Goal: Task Accomplishment & Management: Use online tool/utility

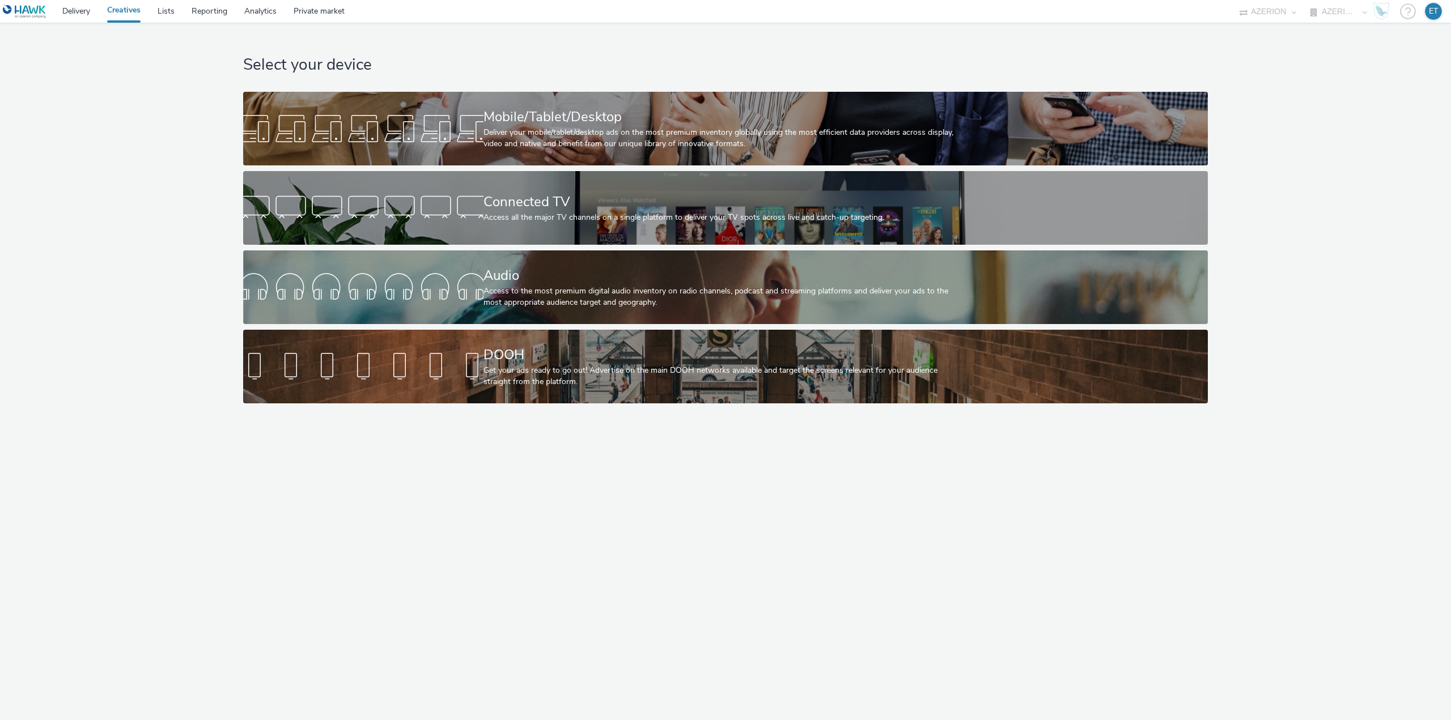
select select "79162ed7-0017-4339-93b0-3399b708648f"
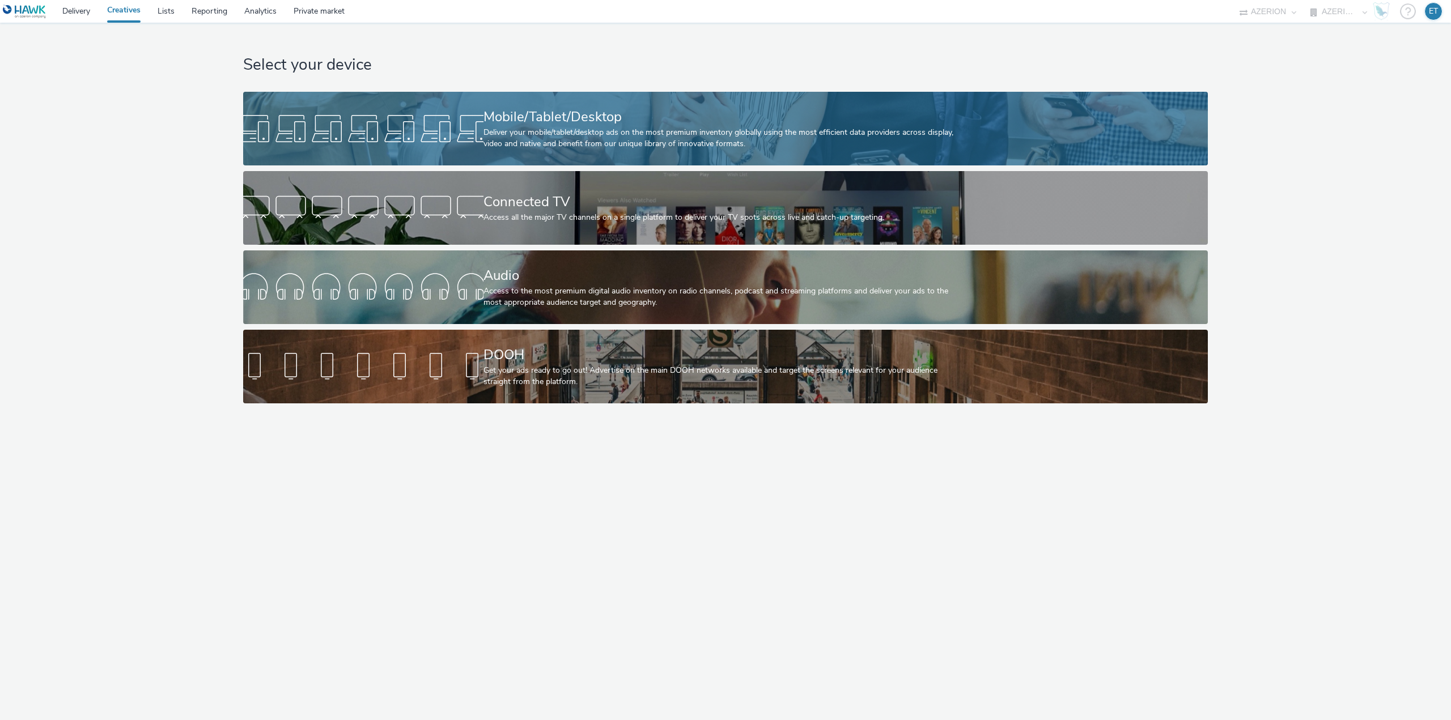
click at [727, 110] on div "Mobile/Tablet/Desktop" at bounding box center [723, 117] width 480 height 20
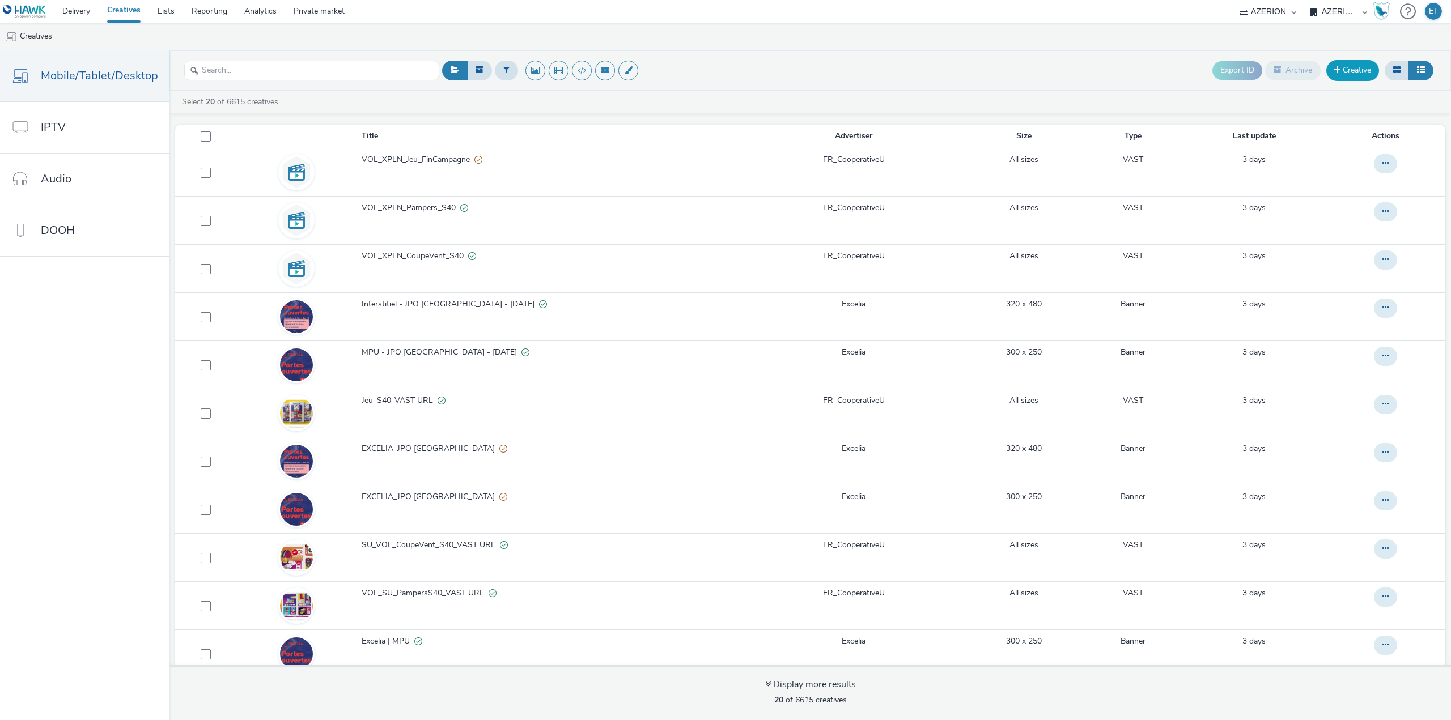
click at [1355, 69] on link "Creative" at bounding box center [1352, 70] width 53 height 20
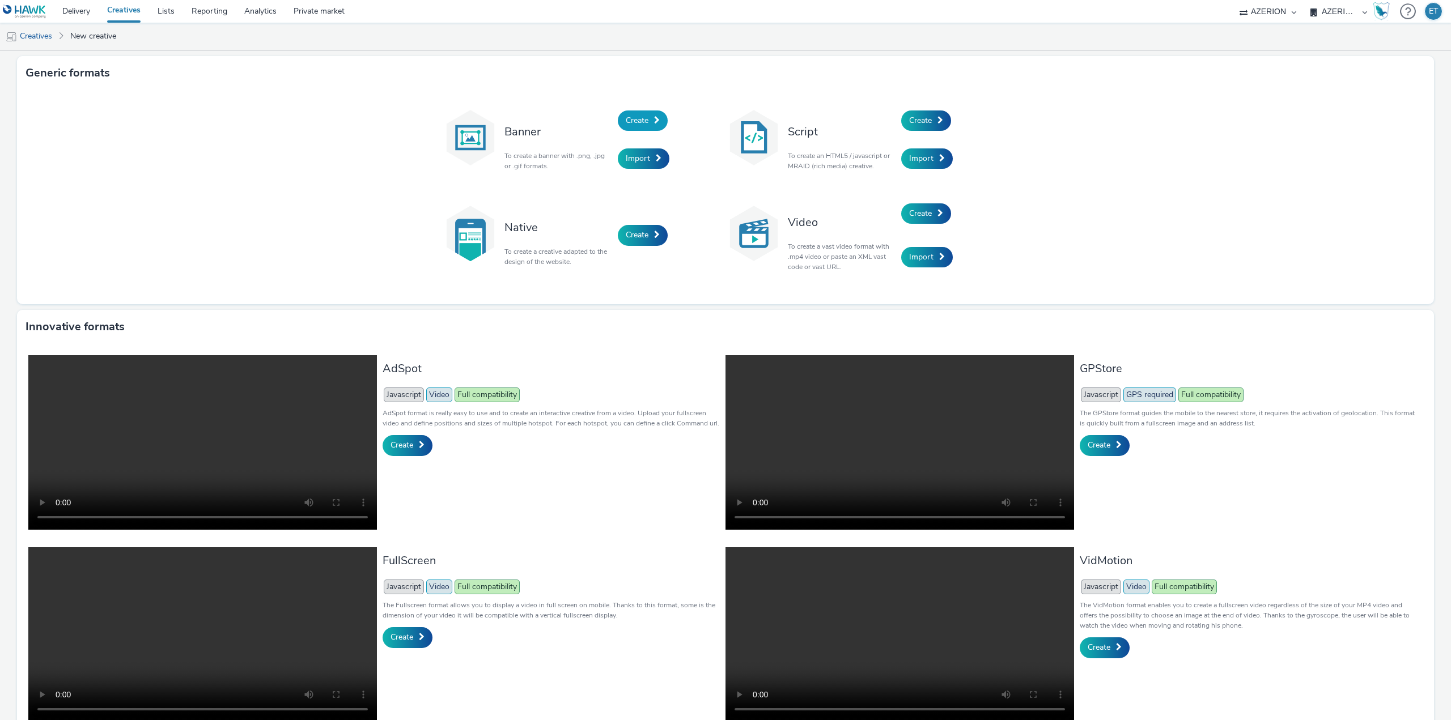
click at [654, 118] on span at bounding box center [657, 120] width 6 height 8
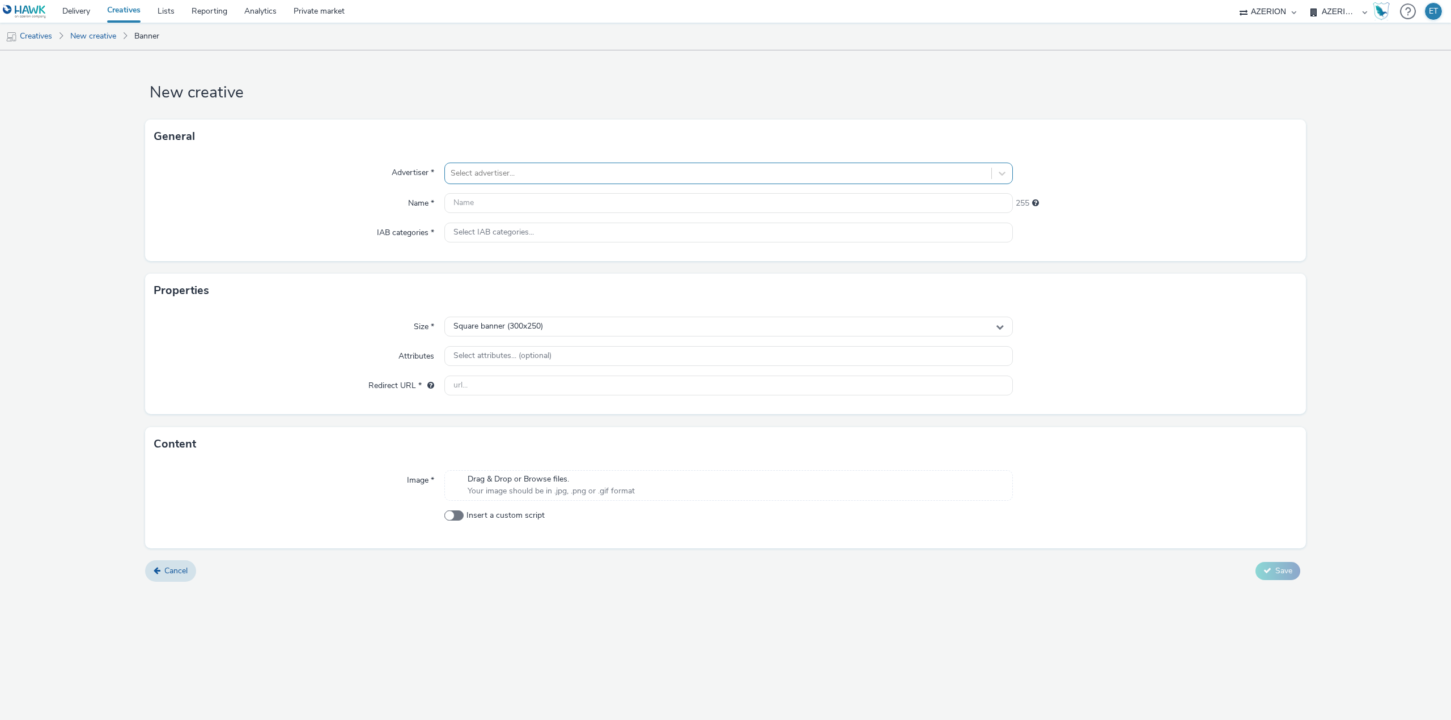
click at [630, 169] on div at bounding box center [717, 174] width 535 height 14
type input "exce"
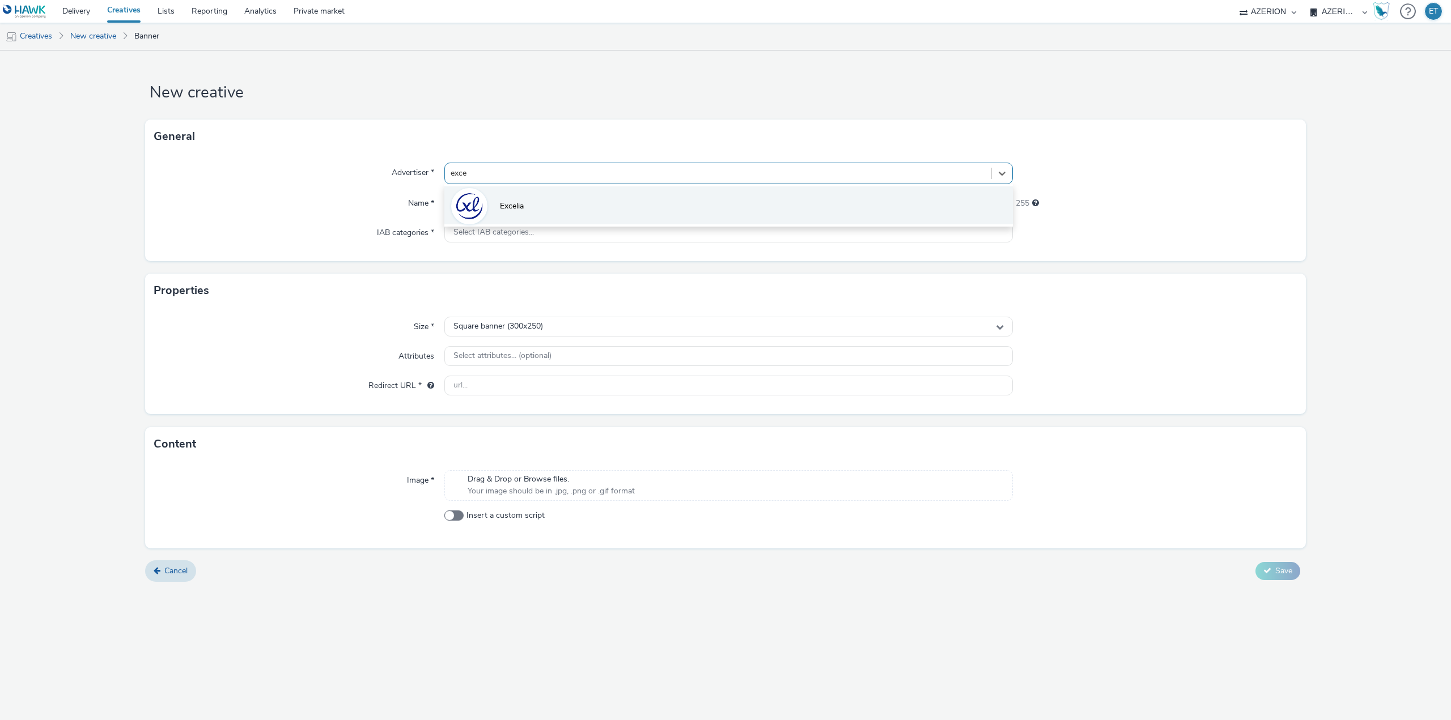
click at [660, 198] on li "Excelia" at bounding box center [728, 205] width 568 height 38
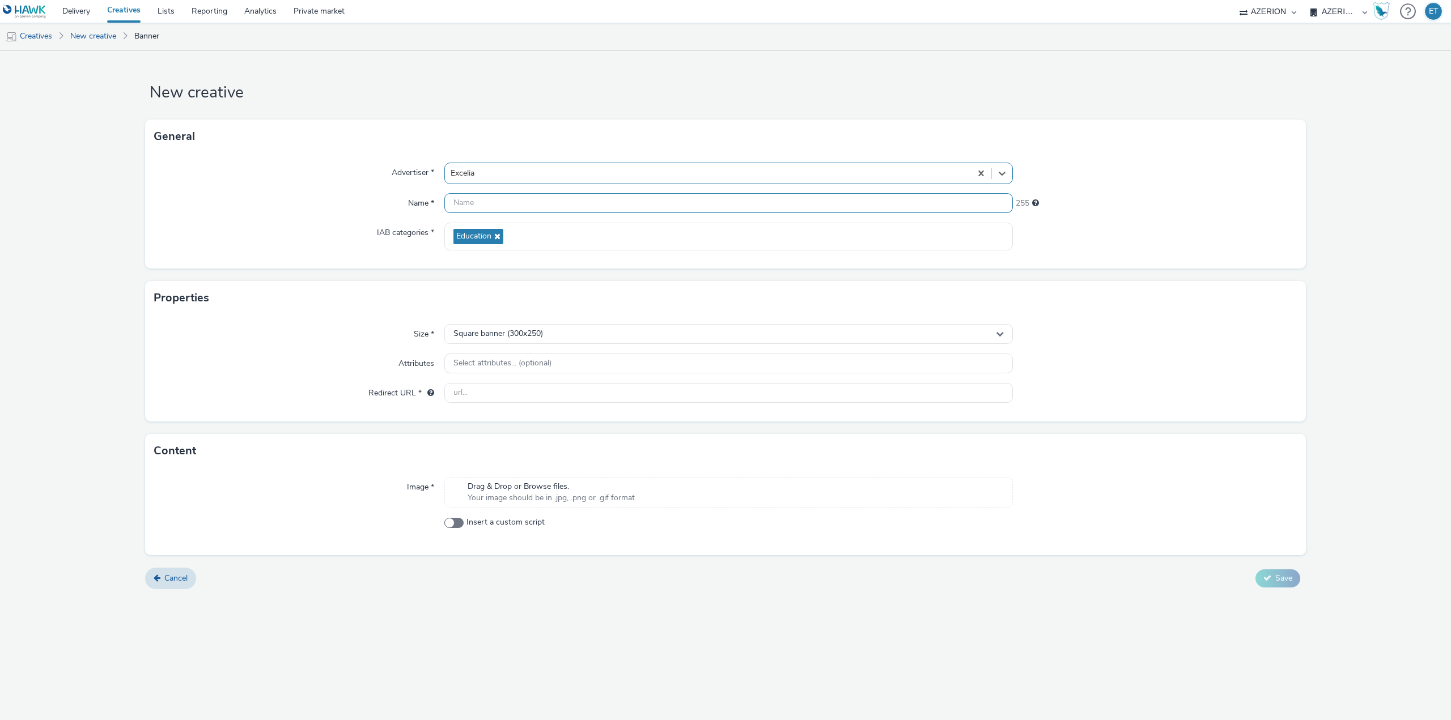
click at [650, 204] on input "text" at bounding box center [728, 203] width 568 height 20
paste input "INTERSTITIEL_JPO-TOURS-11OCT_320x480px_VDEF"
type input "INTERSTITIEL_JPO-TOURS-11OCT_320x480px_VDEF_[DATE]"
click at [633, 336] on div "Square banner (300x250)" at bounding box center [728, 334] width 568 height 20
click at [614, 419] on li "Full screen portrait (320x480)" at bounding box center [728, 418] width 567 height 19
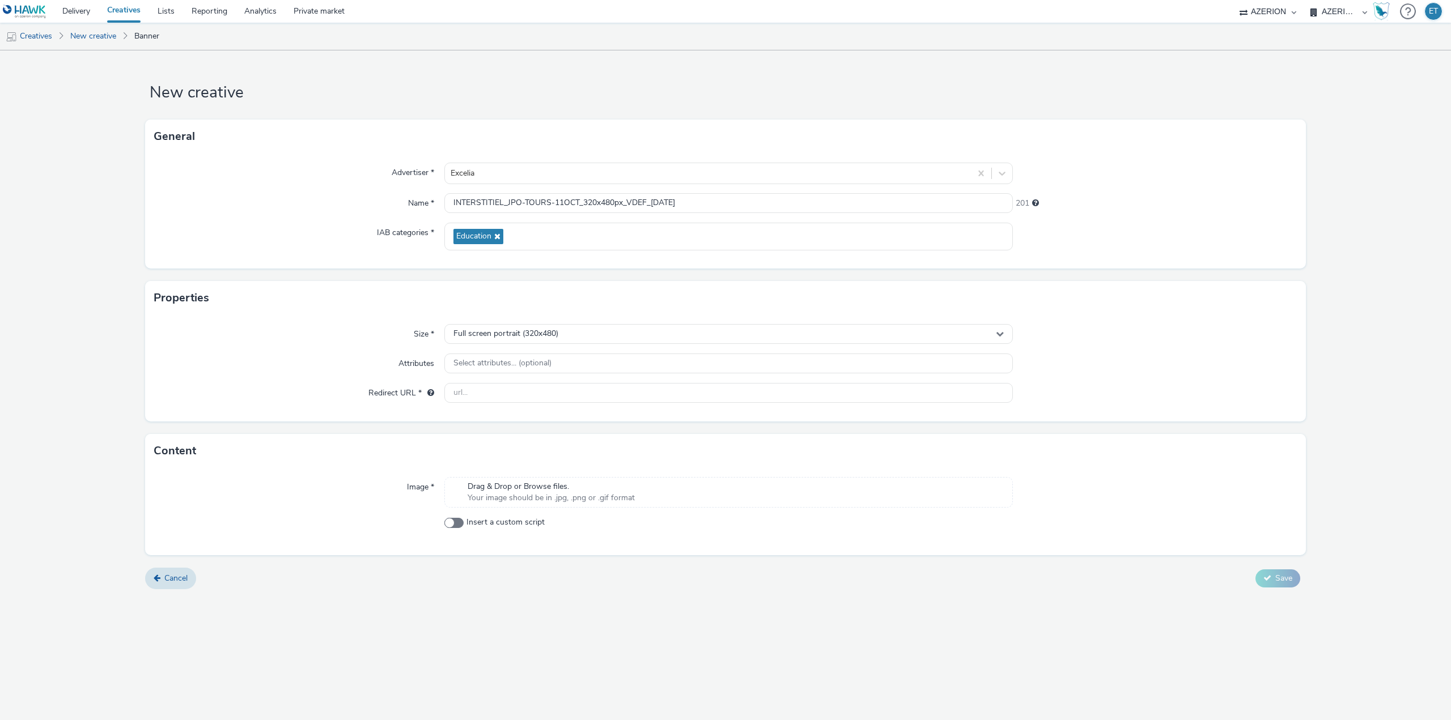
click at [558, 403] on div at bounding box center [728, 393] width 568 height 20
click at [564, 397] on input "text" at bounding box center [728, 393] width 568 height 20
paste input "[URL][DOMAIN_NAME]"
type input "[URL][DOMAIN_NAME]"
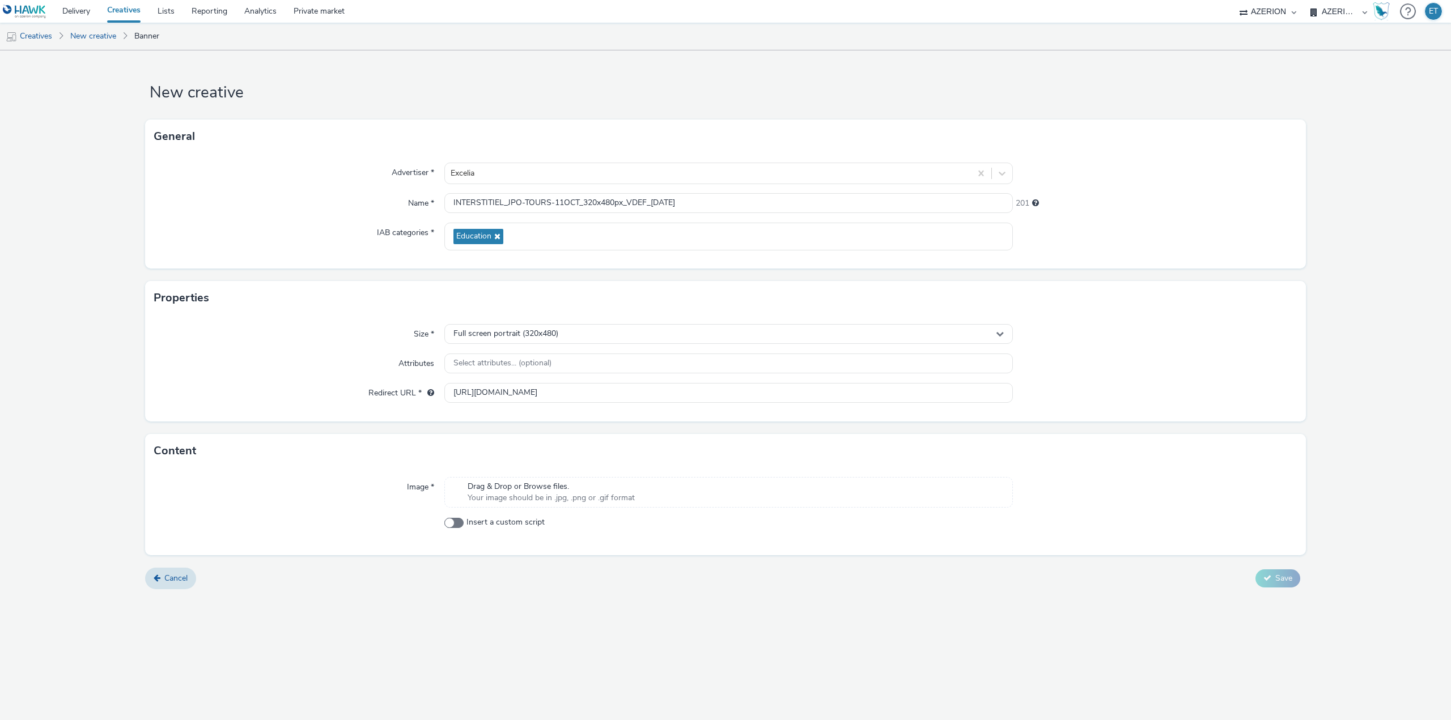
click at [709, 614] on div "New creative General Advertiser * Excelia Name * INTERSTITIEL_JPO-TOURS-11OCT_3…" at bounding box center [725, 385] width 1451 height 670
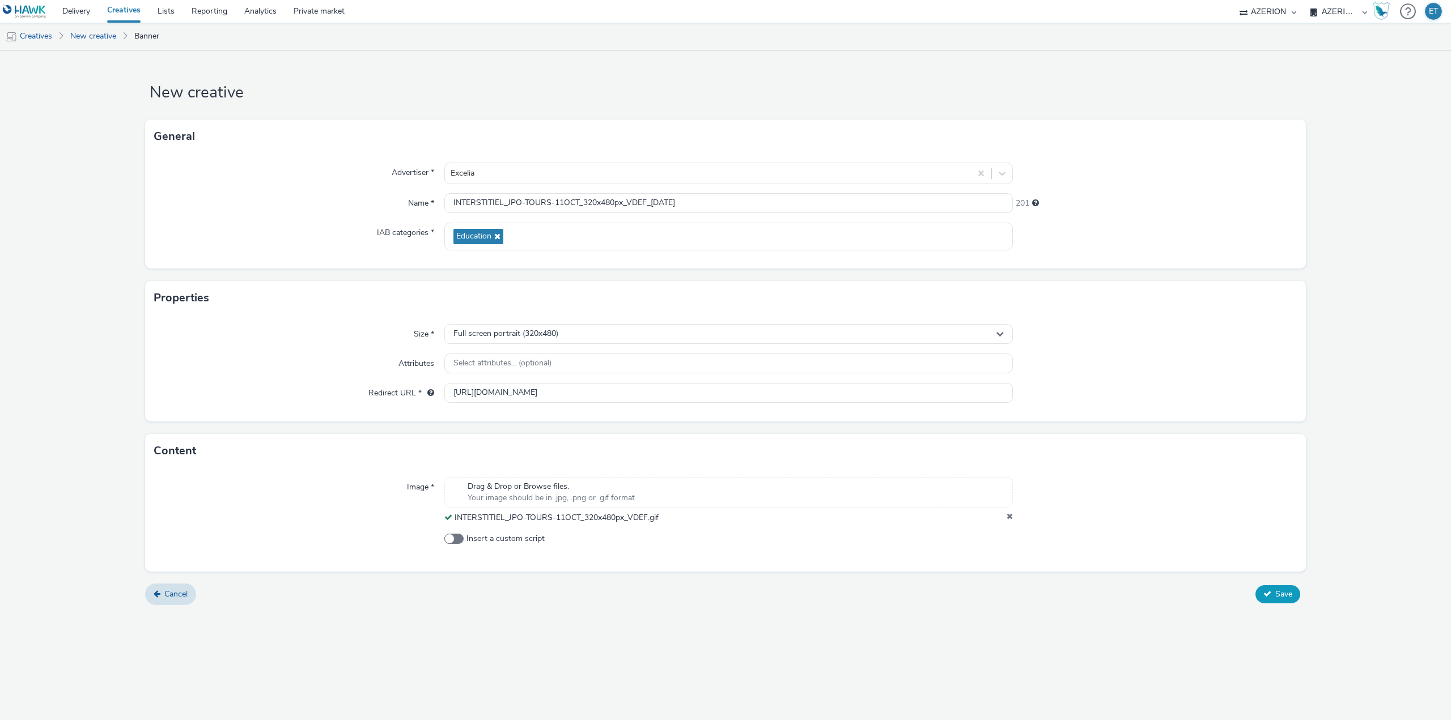
click at [1282, 599] on span "Save" at bounding box center [1283, 594] width 17 height 11
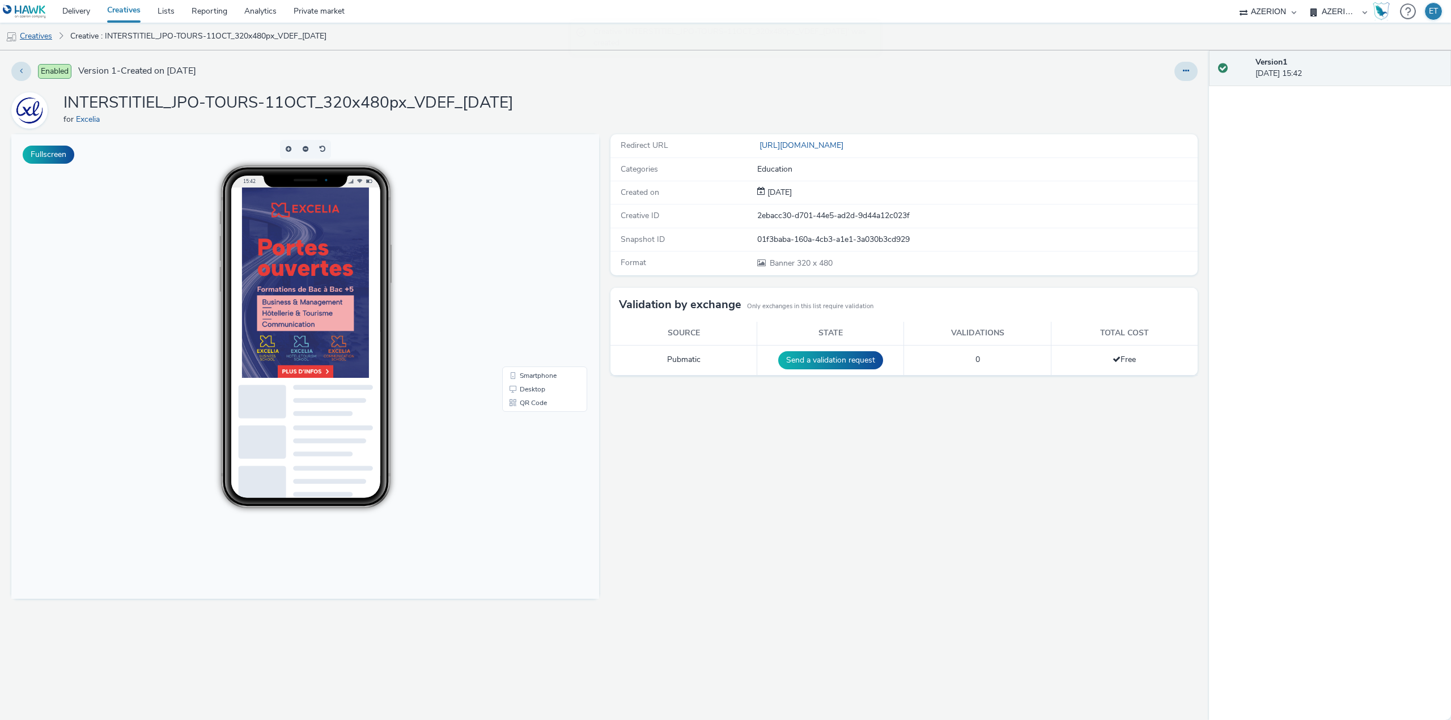
click at [41, 36] on link "Creatives" at bounding box center [29, 36] width 58 height 27
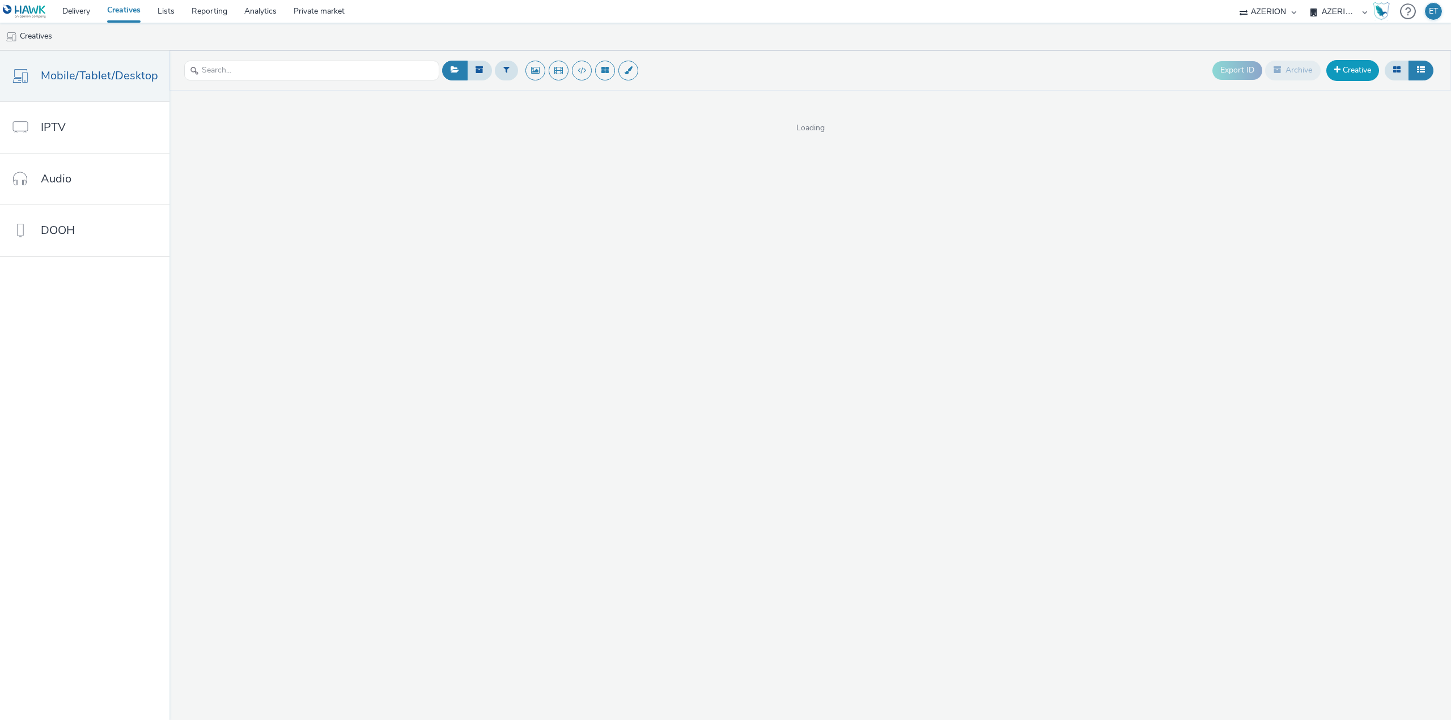
click at [1345, 73] on link "Creative" at bounding box center [1352, 70] width 53 height 20
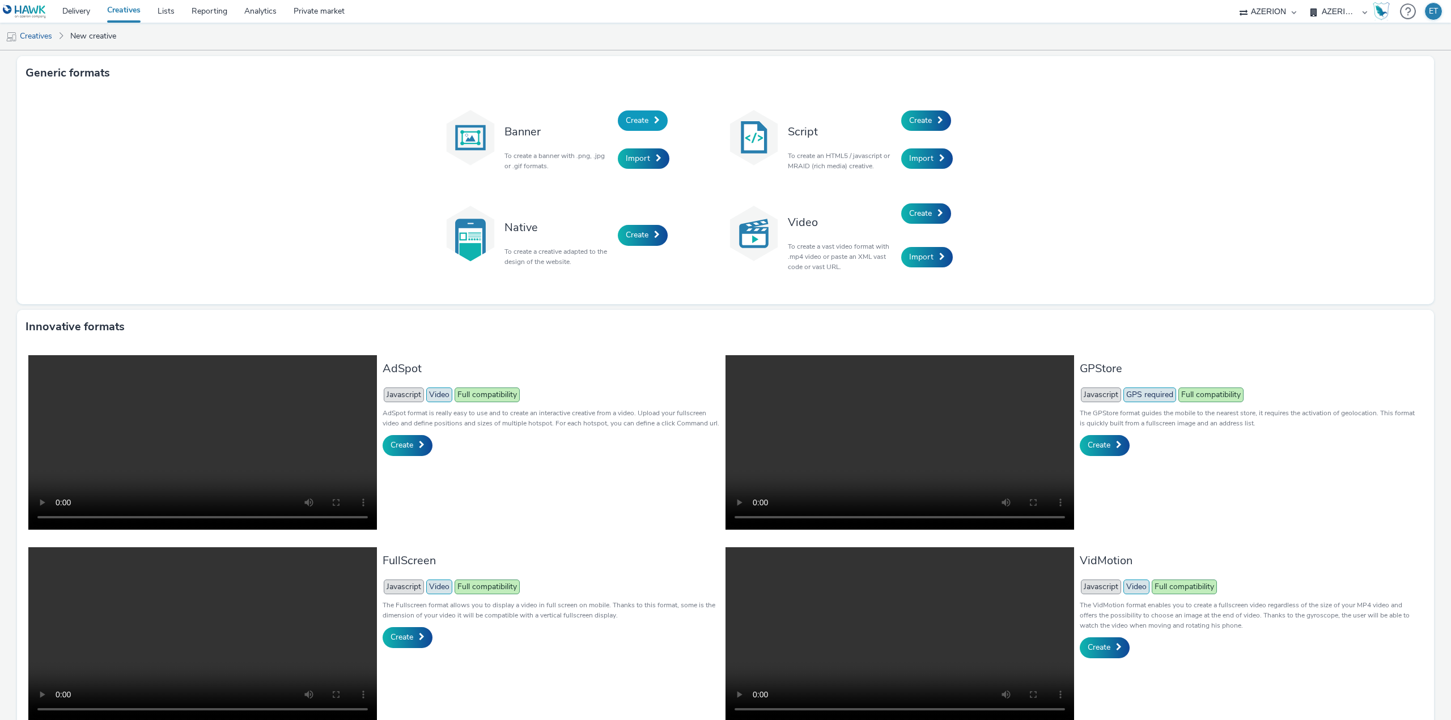
click at [645, 121] on link "Create" at bounding box center [643, 120] width 50 height 20
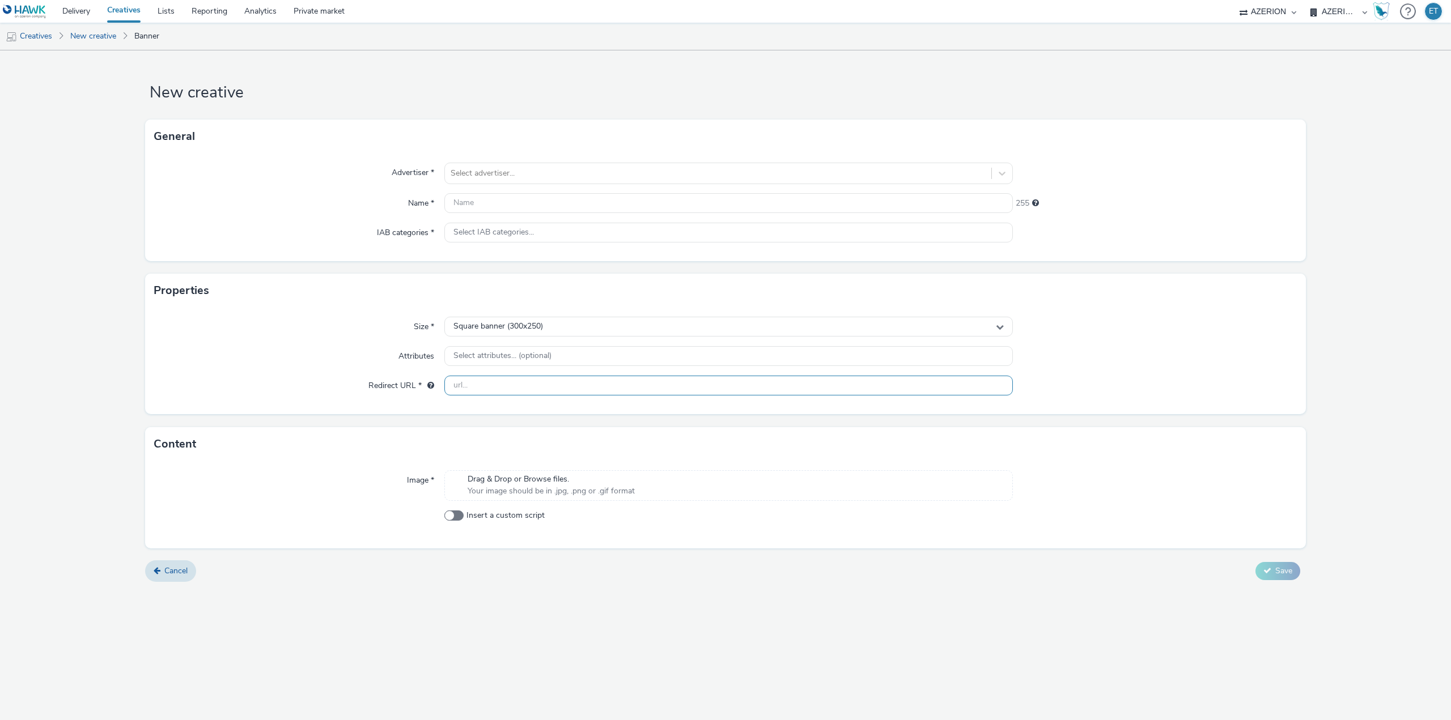
click at [579, 391] on input "text" at bounding box center [728, 386] width 568 height 20
paste input "[URL][DOMAIN_NAME]"
type input "[URL][DOMAIN_NAME]"
click at [617, 594] on div "New creative General Advertiser * Select advertiser... Name * 255 IAB categorie…" at bounding box center [725, 385] width 1451 height 670
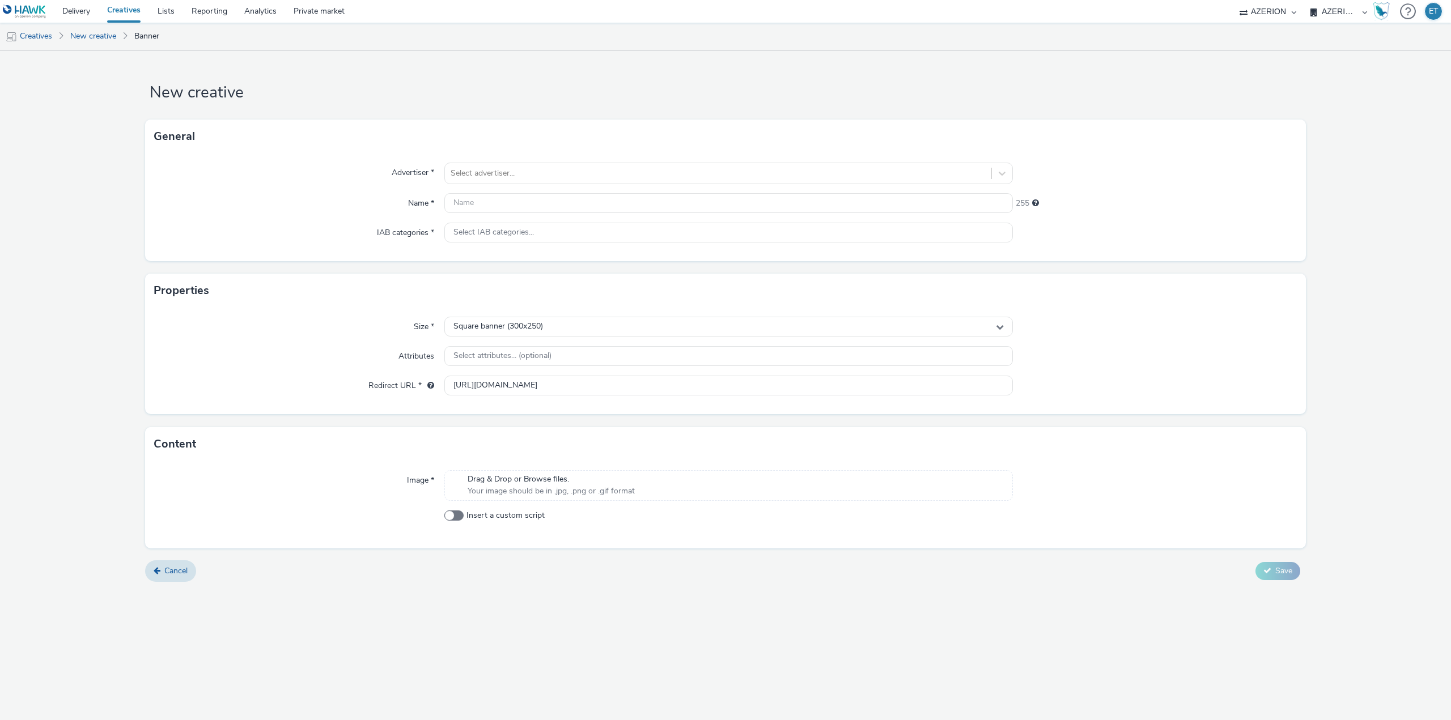
scroll to position [0, 0]
click at [568, 205] on input "text" at bounding box center [728, 203] width 568 height 20
paste input "MPU_JPO-TOURS-11OCT_300x250px_VDEF"
type input "MPU_JPO-TOURS-11OCT_300x250px_VDEF_[DATE]"
click at [580, 176] on div at bounding box center [717, 174] width 535 height 14
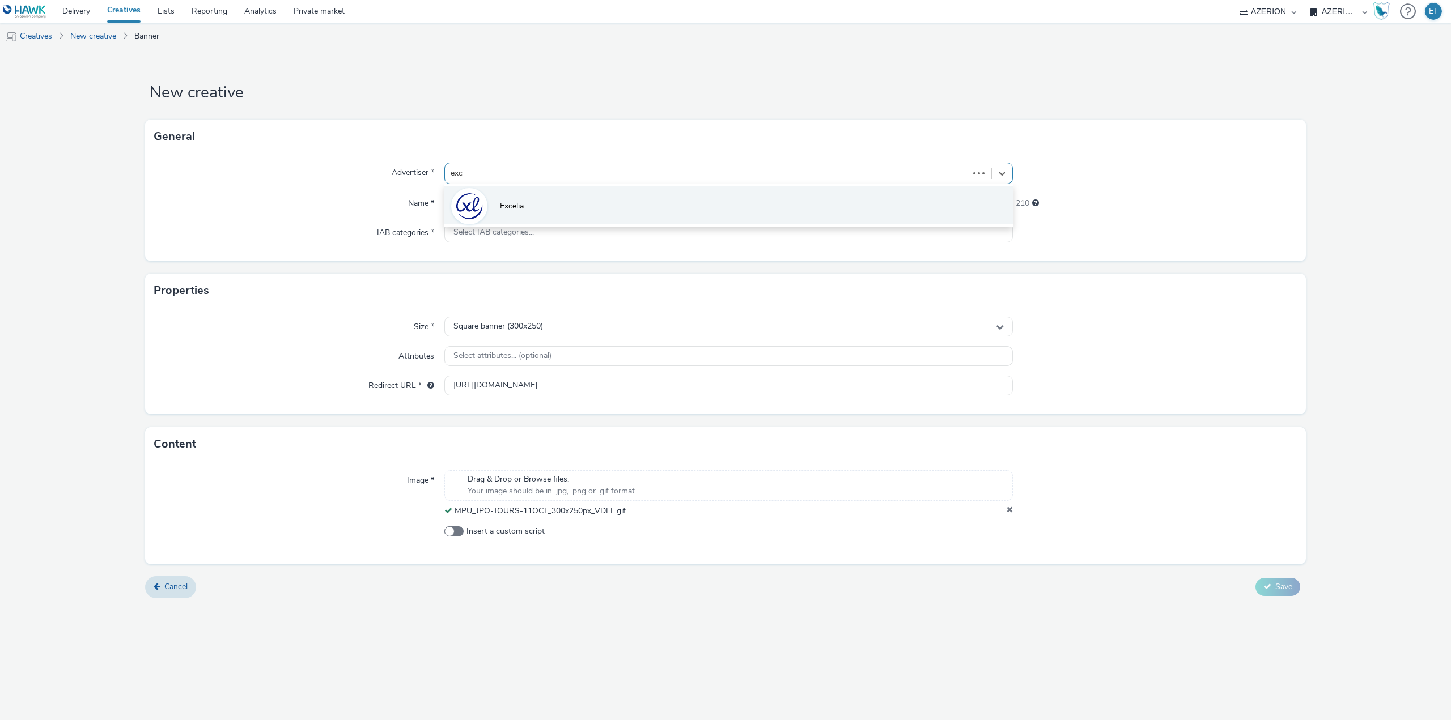
type input "exce"
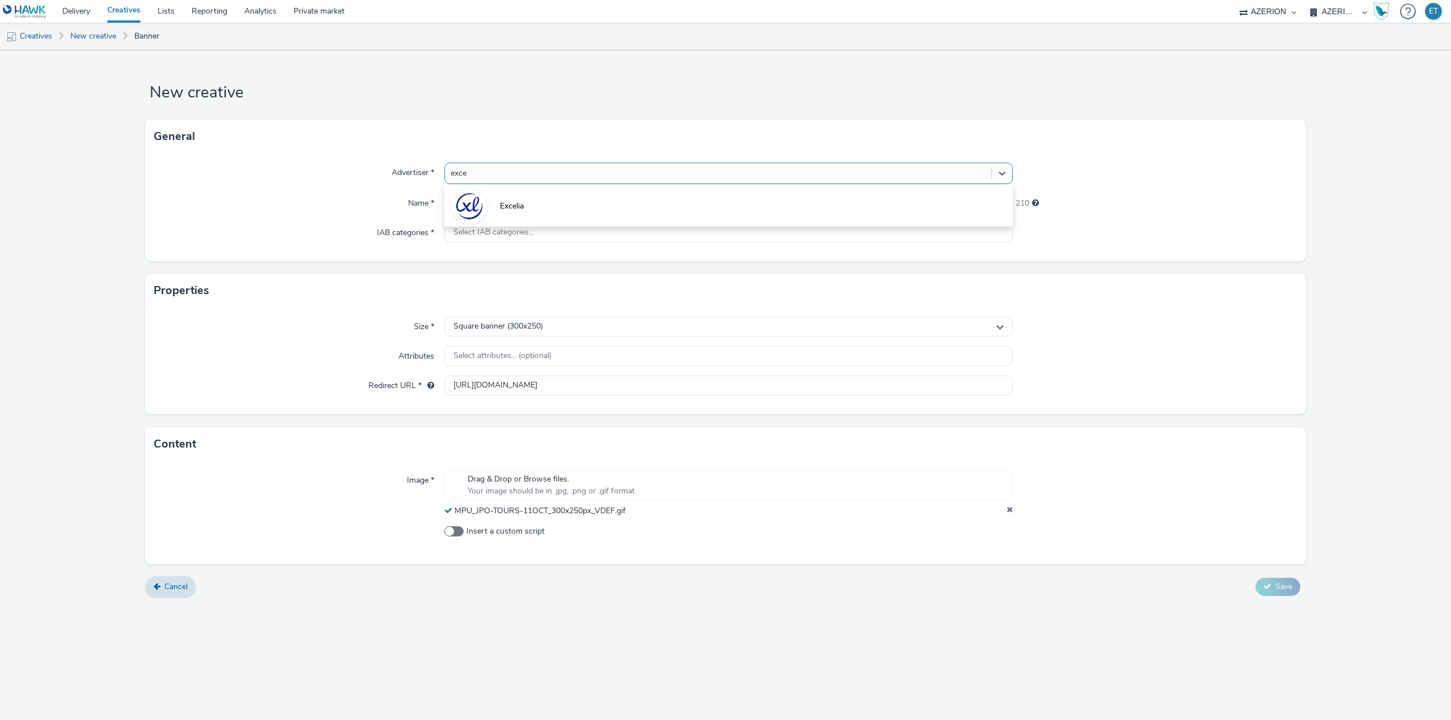
click at [567, 204] on li "Excelia" at bounding box center [728, 205] width 568 height 38
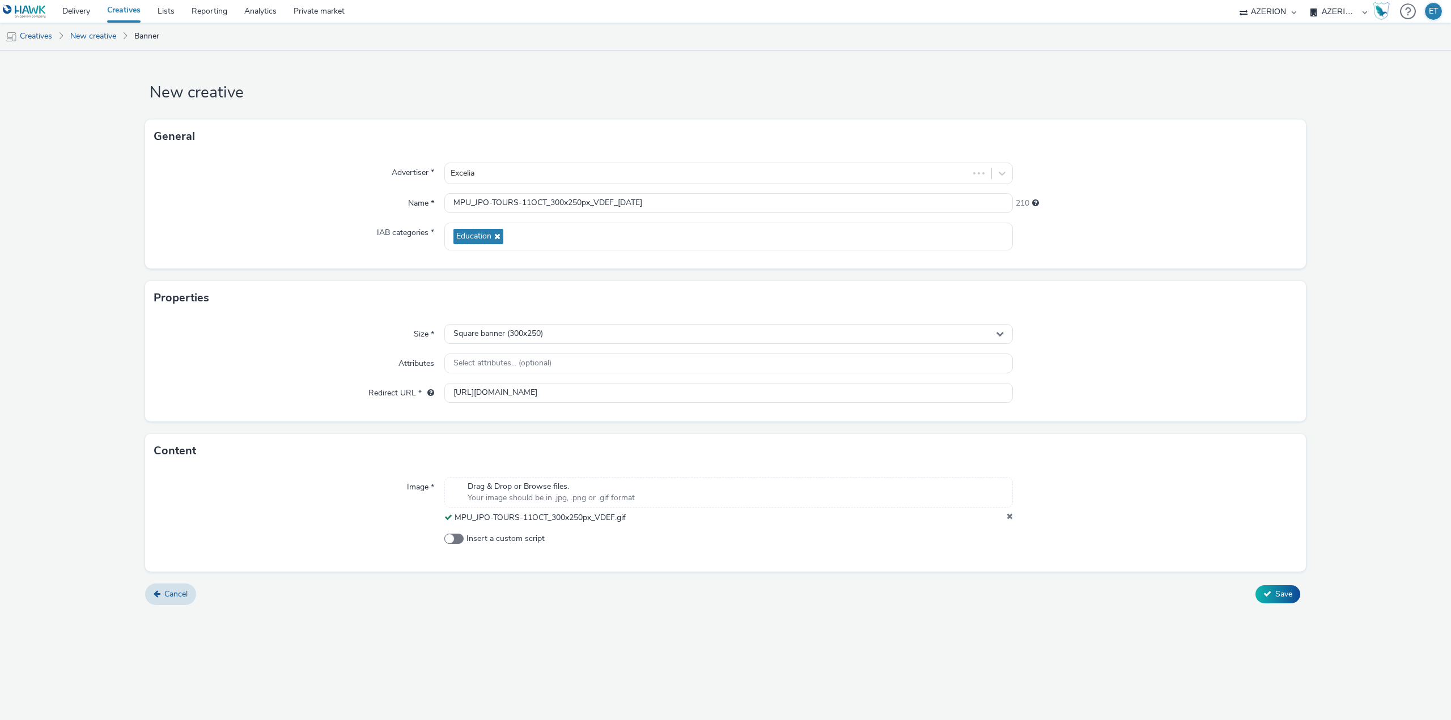
click at [101, 335] on form "New creative General Advertiser * Excelia Name * MPU_JPO-TOURS-11OCT_300x250px_…" at bounding box center [725, 331] width 1451 height 563
click at [1276, 592] on span "Save" at bounding box center [1283, 594] width 17 height 11
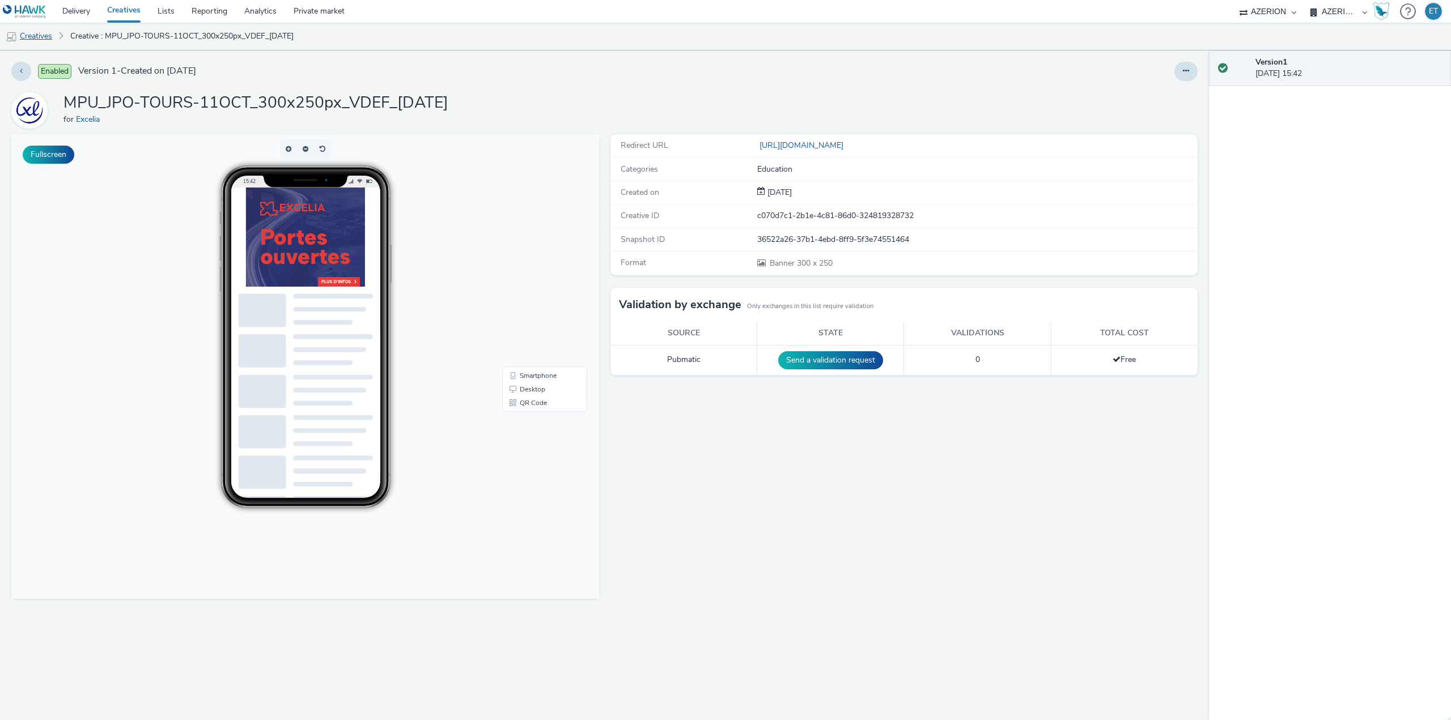
click at [28, 36] on link "Creatives" at bounding box center [29, 36] width 58 height 27
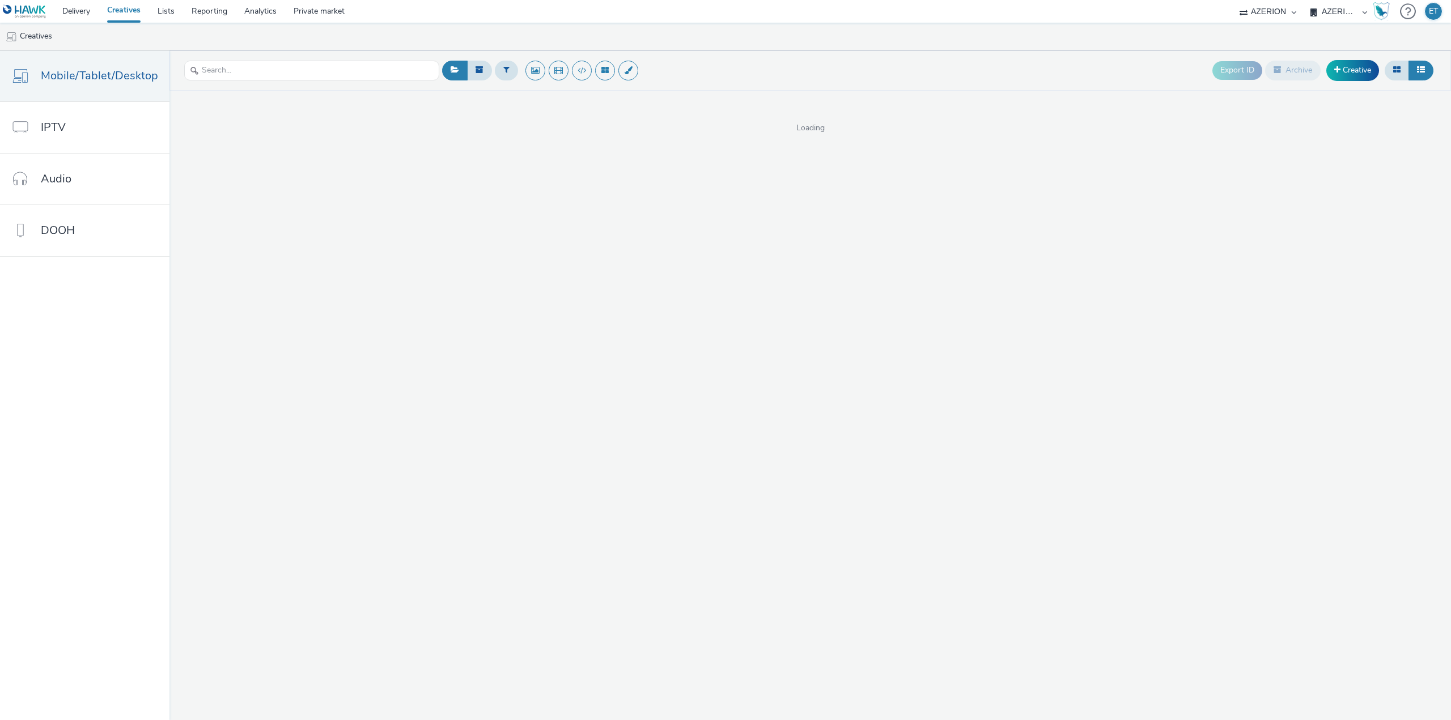
click at [133, 11] on link "Creatives" at bounding box center [124, 11] width 50 height 23
click at [162, 9] on link "Lists" at bounding box center [166, 11] width 34 height 23
